Goal: Task Accomplishment & Management: Manage account settings

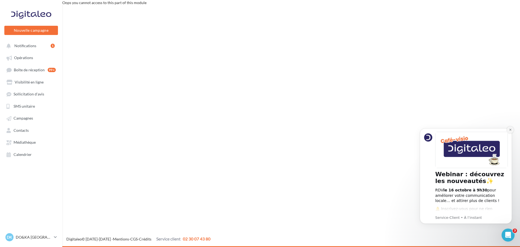
click at [511, 129] on icon "Dismiss notification" at bounding box center [510, 129] width 3 height 3
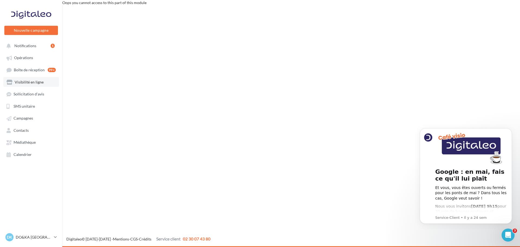
click at [31, 81] on span "Visibilité en ligne" at bounding box center [29, 82] width 29 height 5
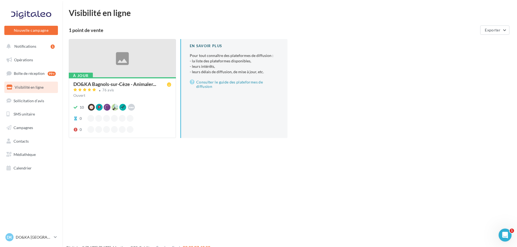
click at [118, 65] on div at bounding box center [122, 58] width 107 height 38
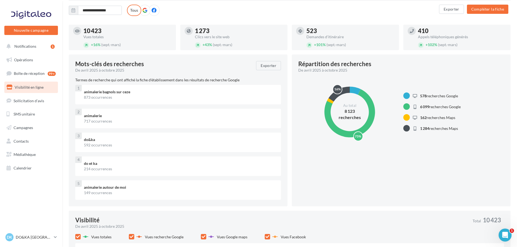
scroll to position [27, 0]
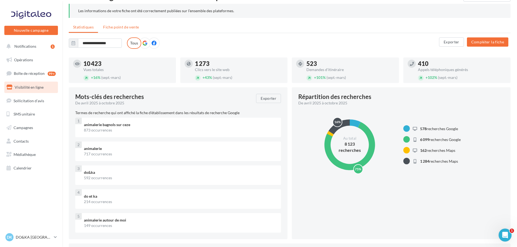
click at [118, 26] on span "Fiche point de vente" at bounding box center [121, 27] width 36 height 5
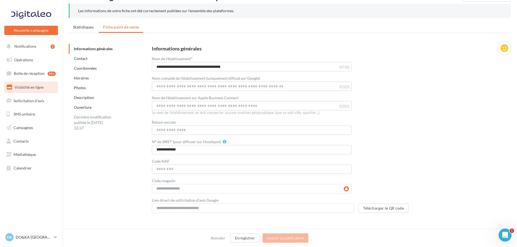
click at [87, 77] on link "Horaires" at bounding box center [81, 78] width 15 height 5
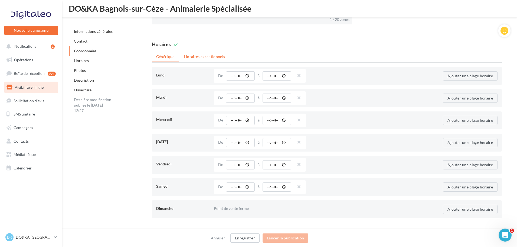
click at [203, 56] on li "Horaires exceptionnels" at bounding box center [205, 57] width 50 height 10
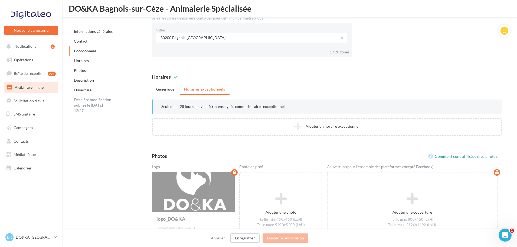
scroll to position [468, 0]
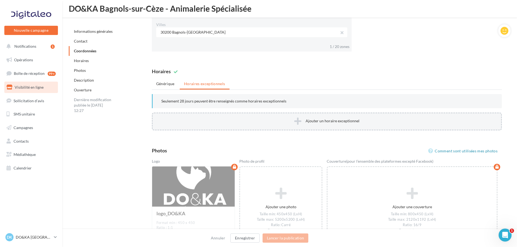
click at [299, 118] on icon at bounding box center [297, 121] width 7 height 8
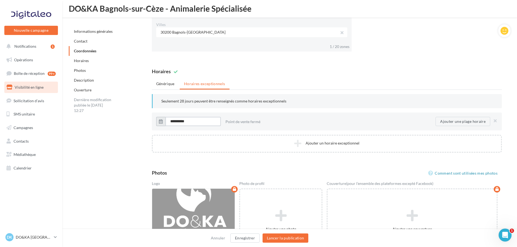
click at [174, 121] on input "**********" at bounding box center [193, 121] width 56 height 9
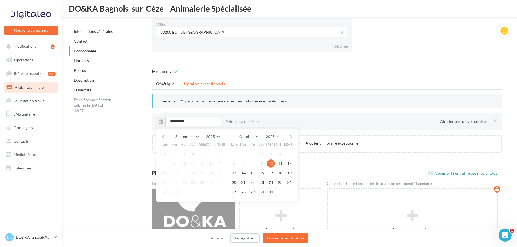
click at [290, 134] on button "button" at bounding box center [291, 137] width 5 height 8
click at [279, 152] on button "1" at bounding box center [280, 154] width 8 height 8
type input "**********"
click at [459, 120] on button "Ajouter une plage horaire" at bounding box center [463, 121] width 55 height 9
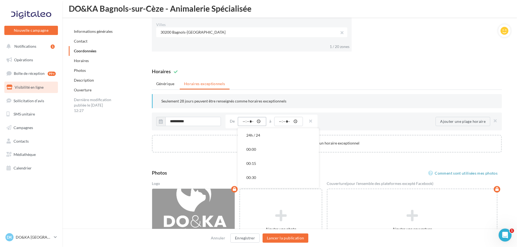
click at [244, 122] on input "time" at bounding box center [252, 121] width 29 height 9
click at [262, 142] on button "09:30" at bounding box center [278, 143] width 81 height 14
click at [283, 122] on input "time" at bounding box center [288, 121] width 29 height 9
click at [281, 122] on input "time" at bounding box center [288, 121] width 29 height 9
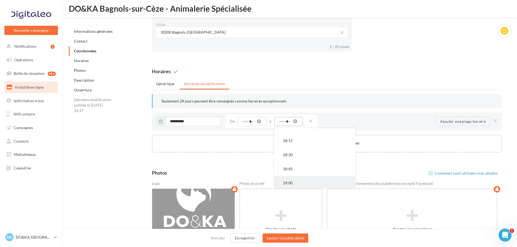
scroll to position [514, 0]
click at [291, 156] on button "19:00" at bounding box center [314, 156] width 81 height 14
click at [174, 122] on input "**********" at bounding box center [193, 121] width 56 height 9
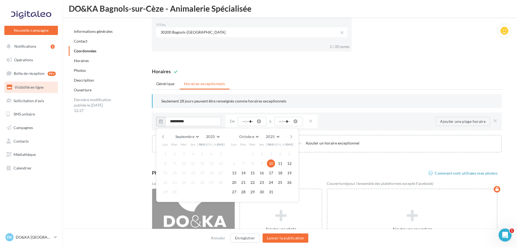
click at [292, 135] on button "button" at bounding box center [291, 137] width 5 height 8
click at [281, 153] on button "1" at bounding box center [280, 154] width 8 height 8
type input "**********"
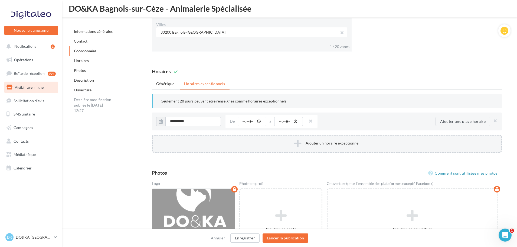
click at [300, 139] on icon at bounding box center [297, 143] width 7 height 8
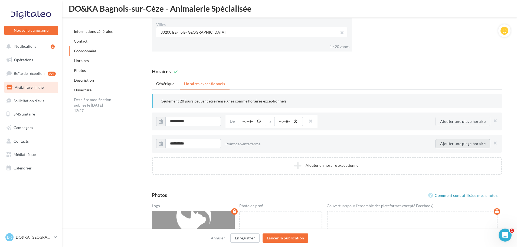
click at [458, 141] on button "Ajouter une plage horaire" at bounding box center [463, 143] width 55 height 9
click at [310, 140] on button "button" at bounding box center [309, 144] width 4 height 8
click at [174, 144] on input "**********" at bounding box center [193, 143] width 56 height 9
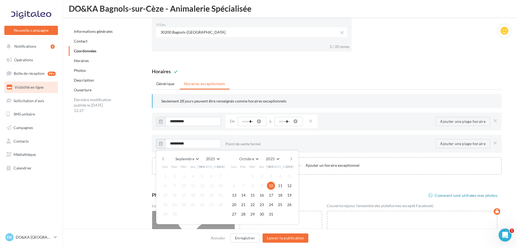
click at [291, 158] on button "button" at bounding box center [291, 159] width 5 height 8
click at [241, 194] on button "11" at bounding box center [243, 195] width 8 height 8
type input "**********"
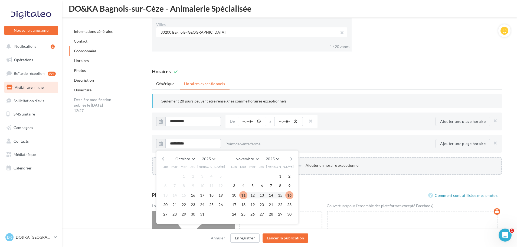
click at [322, 165] on button "Ajouter un horaire exceptionnel" at bounding box center [327, 166] width 350 height 18
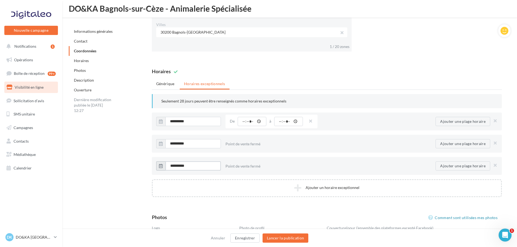
click at [175, 166] on input "**********" at bounding box center [193, 165] width 56 height 9
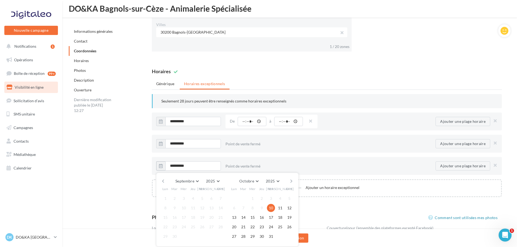
click at [289, 180] on button "button" at bounding box center [291, 181] width 5 height 8
click at [262, 226] on button "25" at bounding box center [262, 227] width 8 height 8
type input "**********"
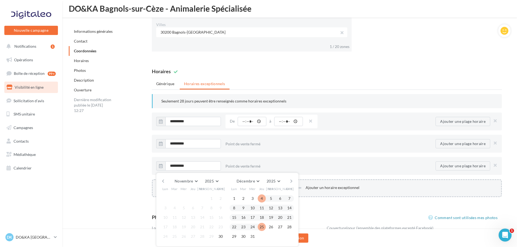
click at [309, 186] on button "Ajouter un horaire exceptionnel" at bounding box center [327, 188] width 350 height 18
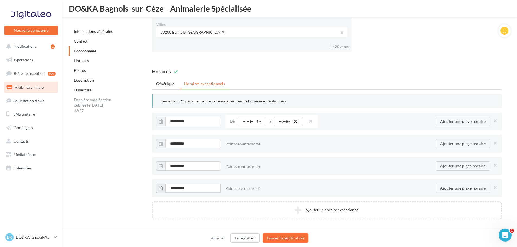
click at [174, 187] on input "**********" at bounding box center [193, 187] width 56 height 9
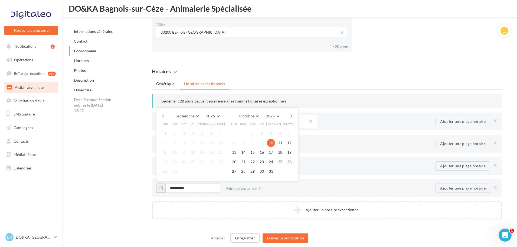
click at [292, 115] on button "button" at bounding box center [291, 116] width 5 height 8
click at [262, 132] on button "1" at bounding box center [262, 133] width 8 height 8
type input "**********"
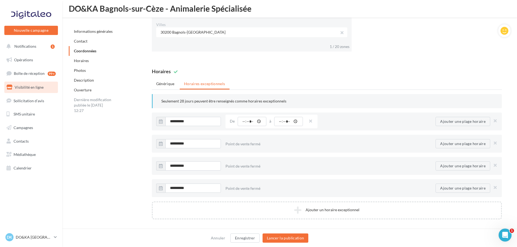
scroll to position [495, 0]
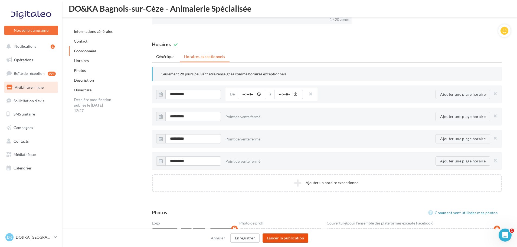
click at [279, 237] on button "Lancer la publication" at bounding box center [286, 237] width 46 height 9
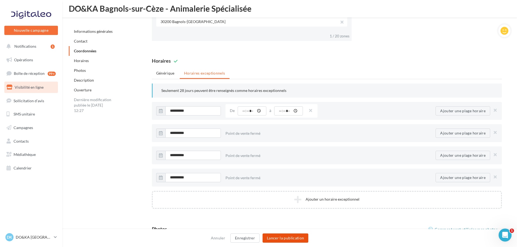
scroll to position [491, 0]
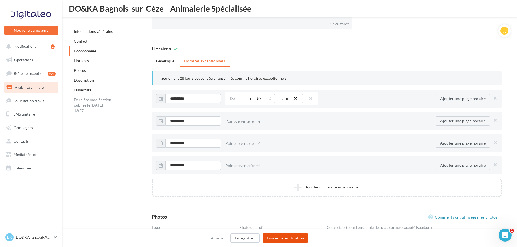
click at [278, 236] on button "Lancer la publication" at bounding box center [286, 237] width 46 height 9
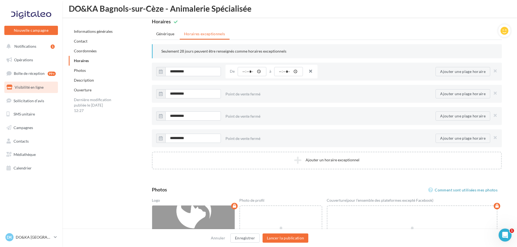
click at [311, 71] on button "button" at bounding box center [309, 72] width 4 height 8
click at [495, 69] on button "button" at bounding box center [494, 72] width 6 height 8
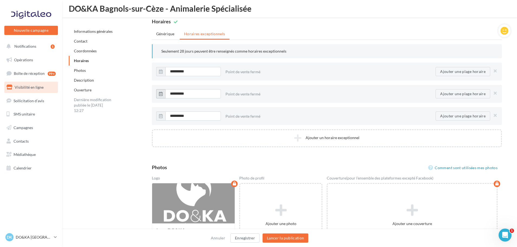
click at [160, 93] on icon "button" at bounding box center [161, 94] width 4 height 4
click at [291, 108] on button "button" at bounding box center [291, 109] width 5 height 8
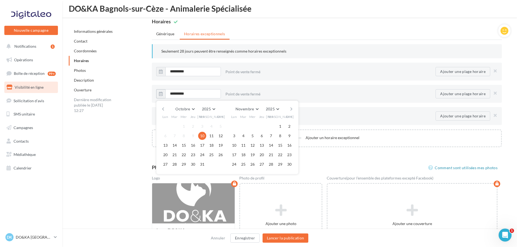
click at [291, 108] on button "button" at bounding box center [291, 109] width 5 height 8
click at [261, 153] on button "25" at bounding box center [262, 155] width 8 height 8
type input "**********"
click at [162, 70] on icon "button" at bounding box center [161, 71] width 4 height 4
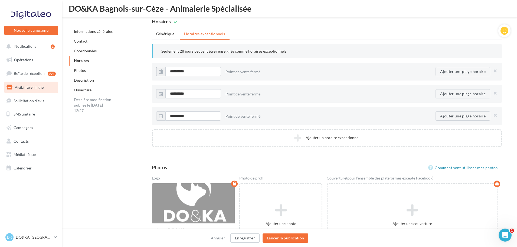
click at [162, 70] on icon "button" at bounding box center [161, 71] width 4 height 4
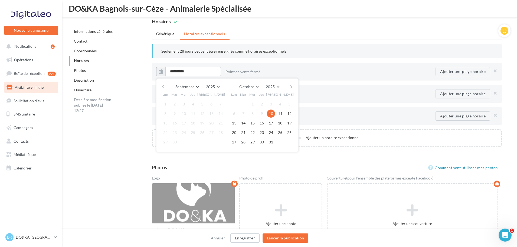
click at [293, 87] on button "button" at bounding box center [291, 87] width 5 height 8
click at [243, 123] on button "11" at bounding box center [243, 123] width 8 height 8
type input "**********"
click at [289, 237] on button "Lancer la publication" at bounding box center [286, 237] width 46 height 9
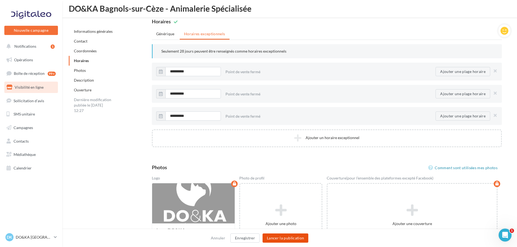
click at [289, 237] on button "Lancer la publication" at bounding box center [286, 237] width 46 height 9
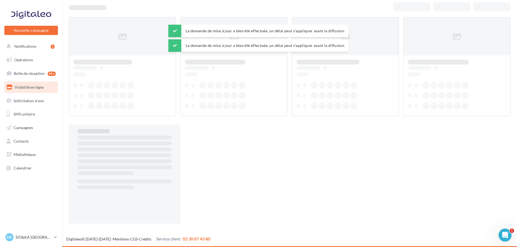
scroll to position [9, 0]
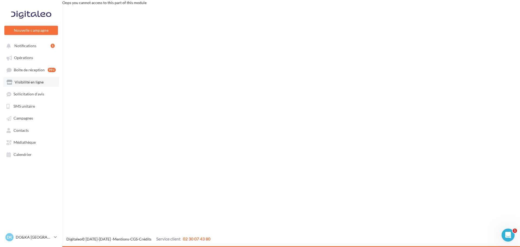
click at [28, 81] on span "Visibilité en ligne" at bounding box center [29, 82] width 29 height 5
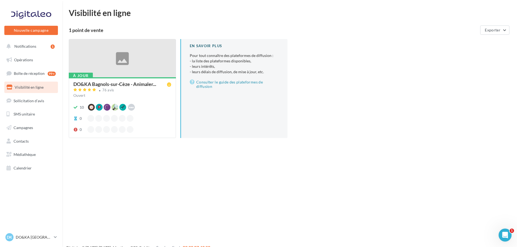
click at [117, 67] on div at bounding box center [122, 58] width 107 height 38
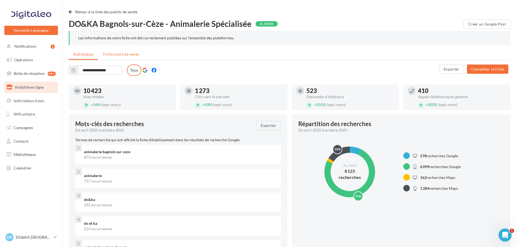
click at [115, 54] on span "Fiche point de vente" at bounding box center [121, 54] width 36 height 5
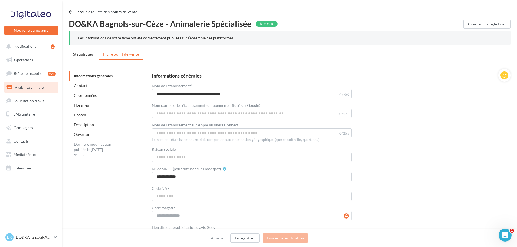
click at [85, 95] on link "Coordonnées" at bounding box center [85, 95] width 23 height 5
